Goal: Task Accomplishment & Management: Manage account settings

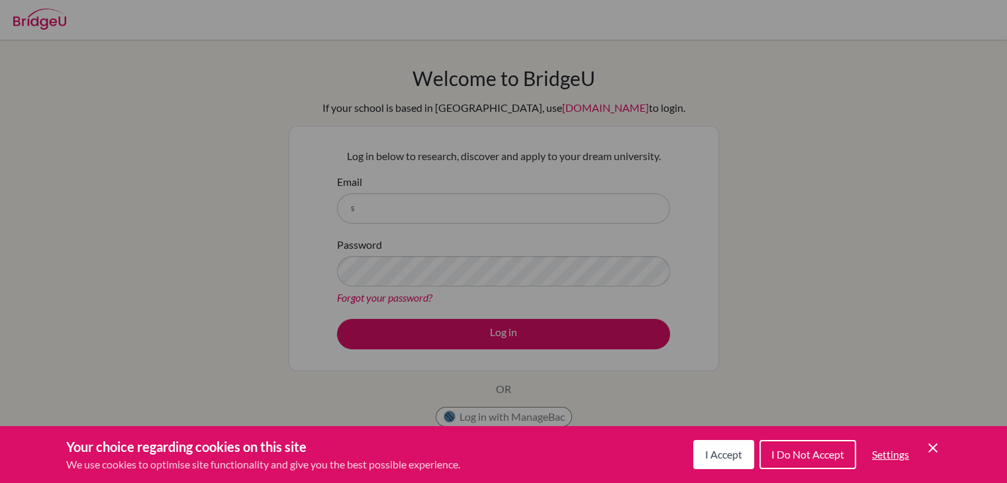
click at [716, 457] on span "I Accept" at bounding box center [723, 454] width 37 height 13
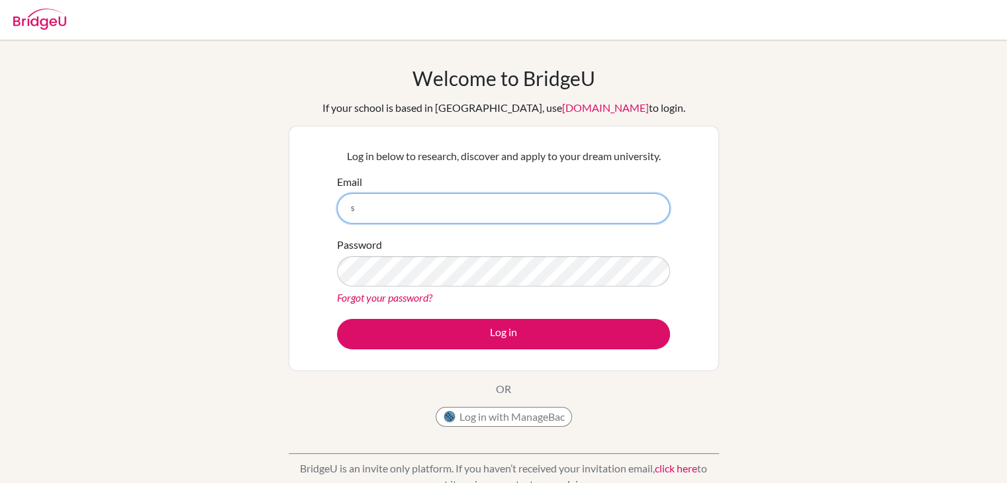
click at [428, 213] on input "s" at bounding box center [503, 208] width 333 height 30
type input "[EMAIL_ADDRESS][DOMAIN_NAME]"
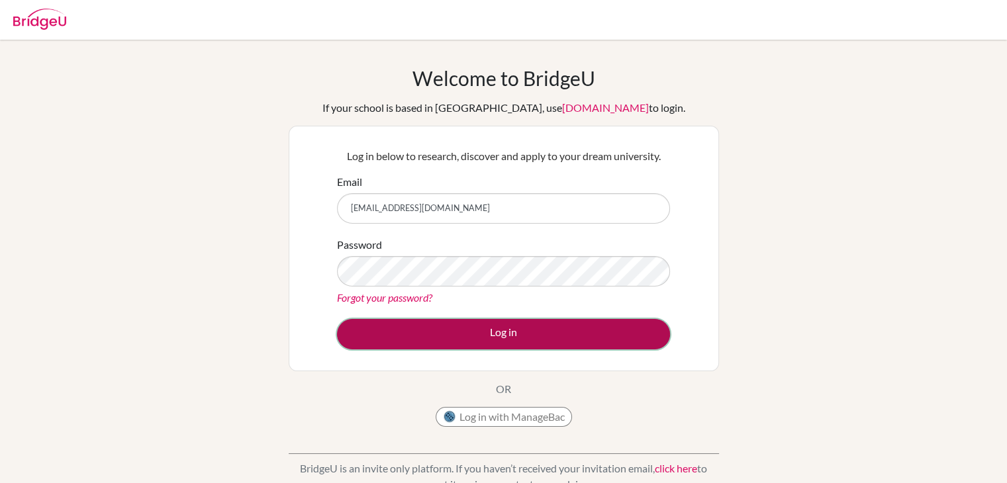
click at [467, 345] on button "Log in" at bounding box center [503, 334] width 333 height 30
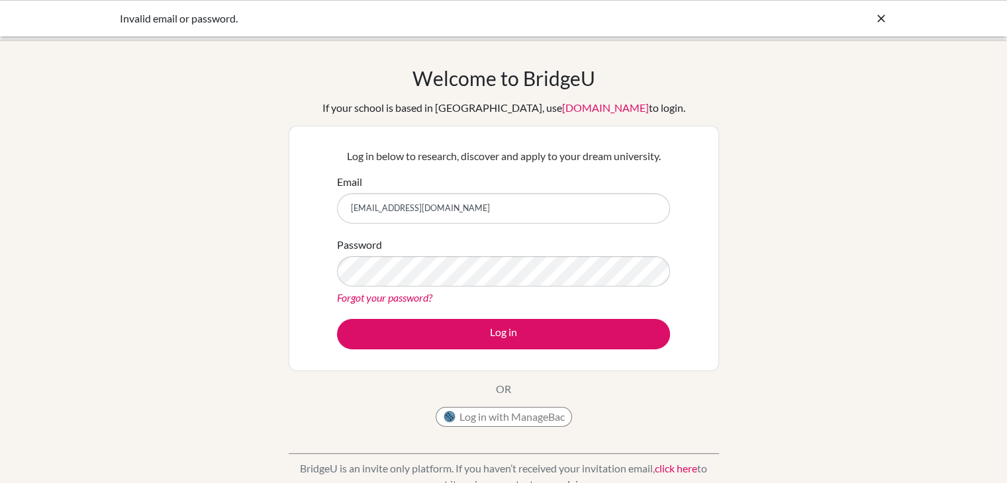
click at [884, 27] on div "Invalid email or password." at bounding box center [503, 18] width 1007 height 36
click at [866, 19] on div "Invalid email or password." at bounding box center [504, 19] width 768 height 16
click at [874, 19] on icon at bounding box center [880, 18] width 13 height 13
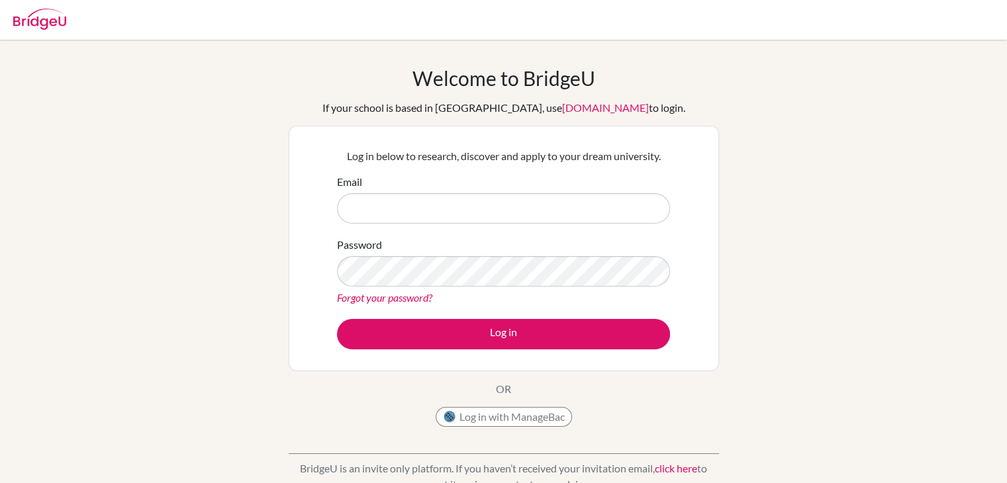
click at [517, 224] on form "Email Password Forgot your password? Log in" at bounding box center [503, 261] width 333 height 175
click at [523, 212] on input "Email" at bounding box center [503, 208] width 333 height 30
type input "s"
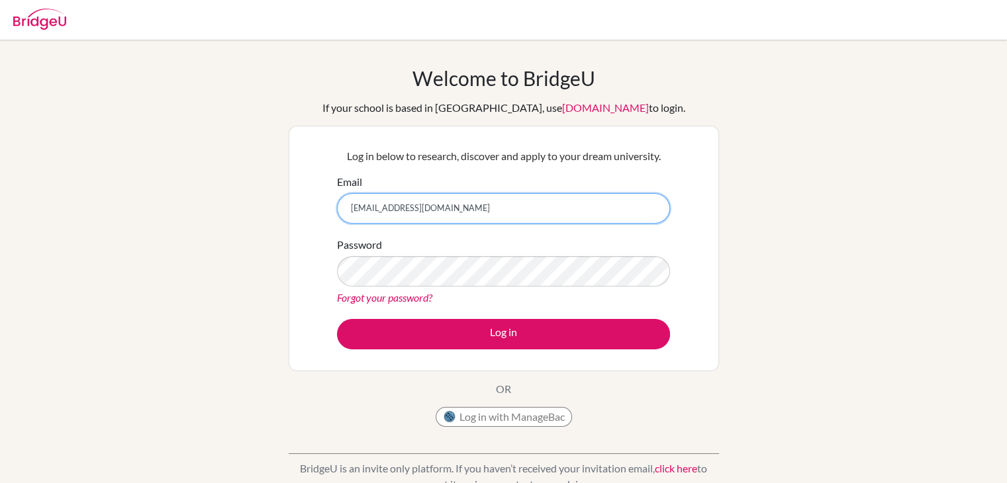
type input "santiago_robalino@menoruio.edu.ec"
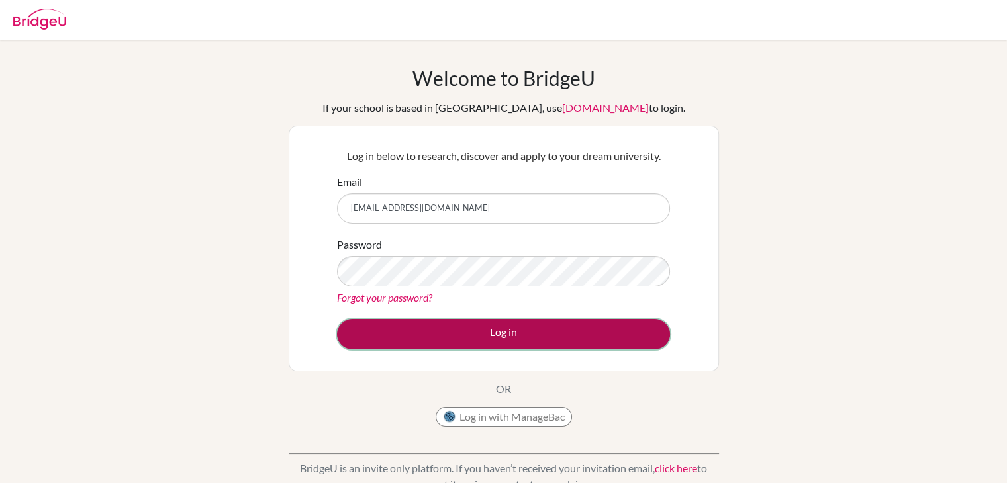
click at [500, 336] on button "Log in" at bounding box center [503, 334] width 333 height 30
